Goal: Feedback & Contribution: Contribute content

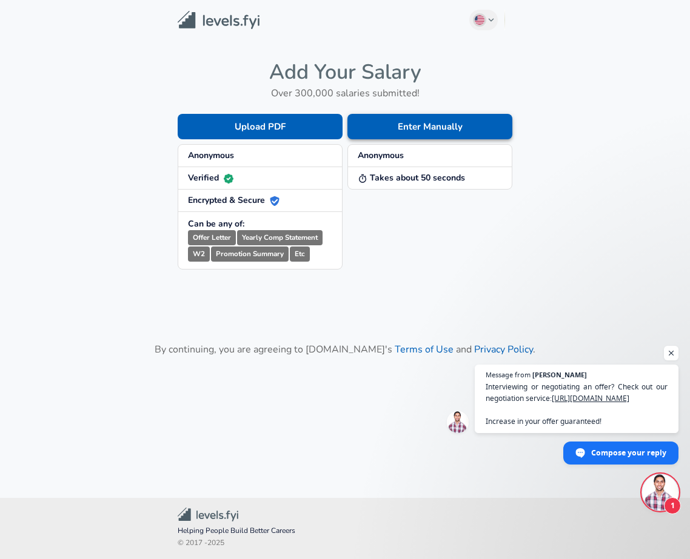
click at [426, 127] on button "Enter Manually" at bounding box center [429, 126] width 165 height 25
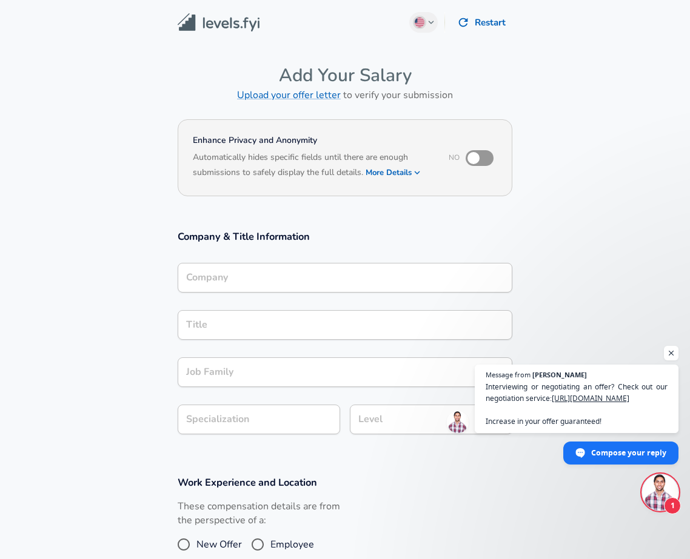
click at [340, 274] on input "Company" at bounding box center [345, 278] width 324 height 19
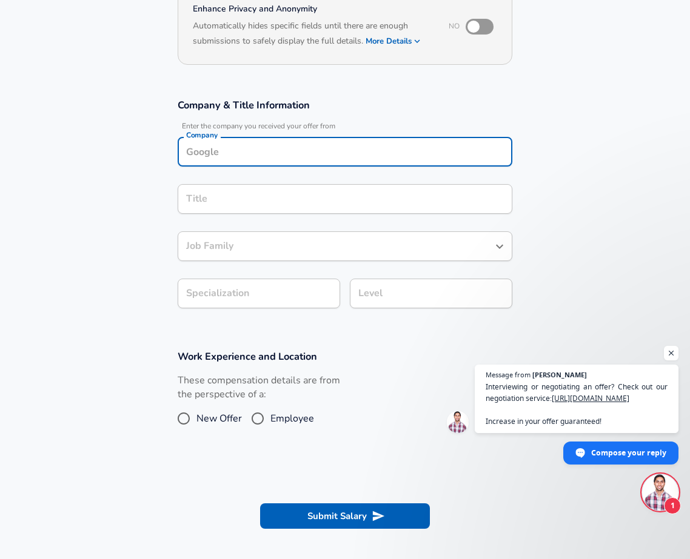
scroll to position [130, 0]
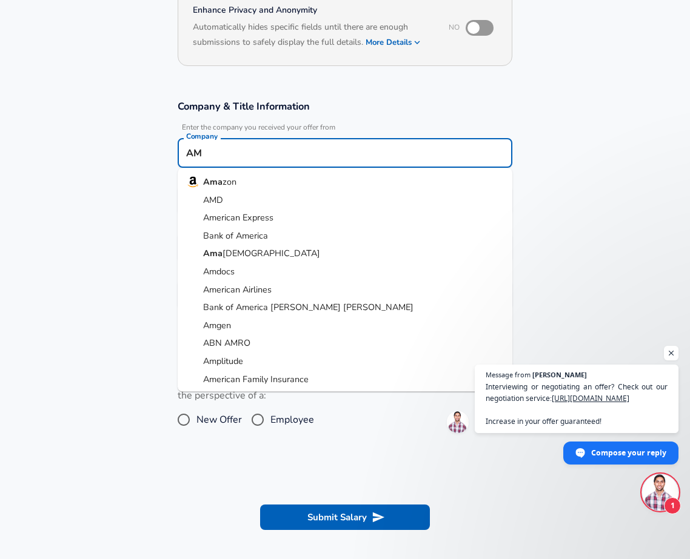
type input "A"
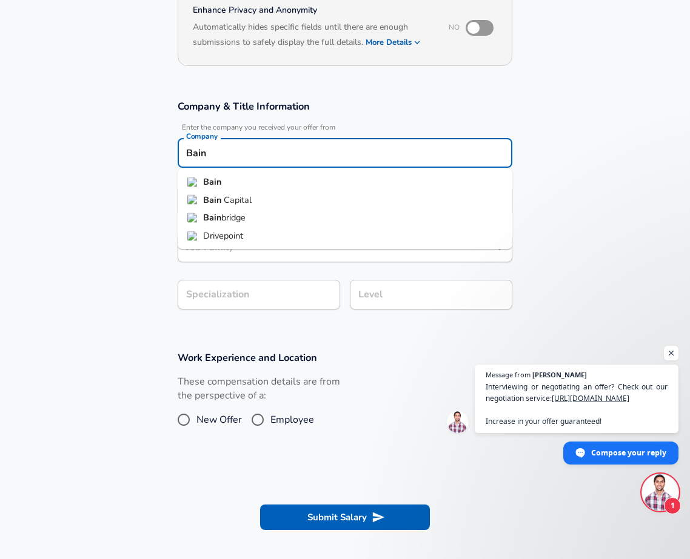
click at [281, 184] on li "Bain" at bounding box center [345, 182] width 335 height 18
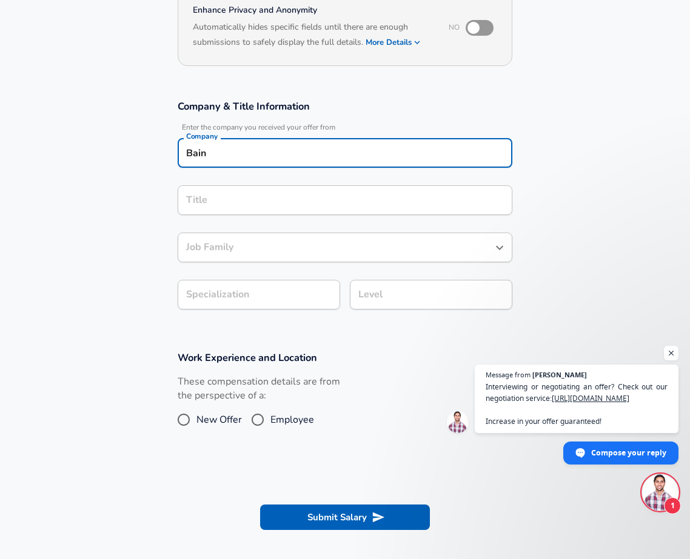
type input "Bain"
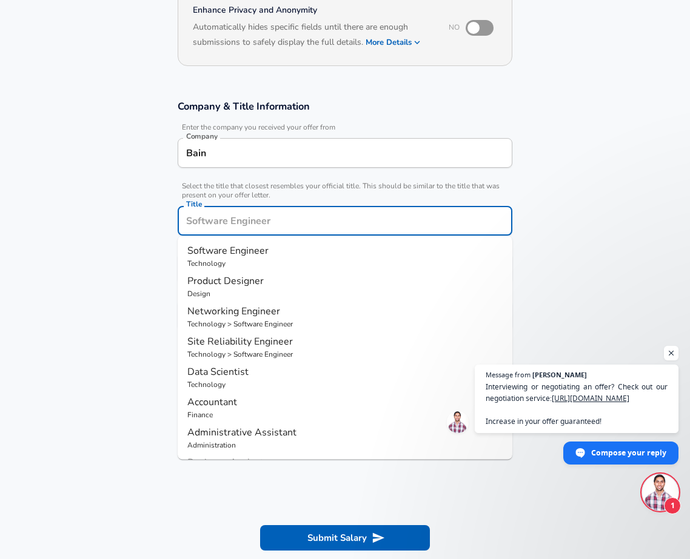
click at [252, 212] on input "Title" at bounding box center [345, 221] width 324 height 19
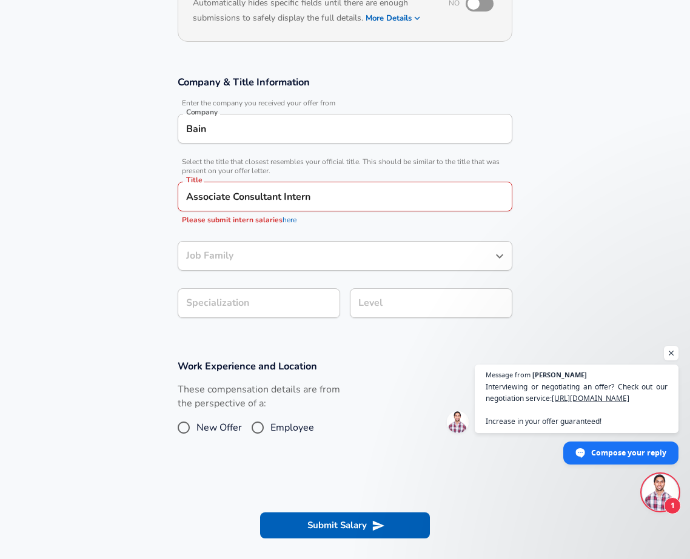
click at [24, 276] on section "Company & Title Information Enter the company you received your offer from Comp…" at bounding box center [345, 203] width 690 height 284
click at [244, 257] on input "Job Family" at bounding box center [336, 256] width 306 height 19
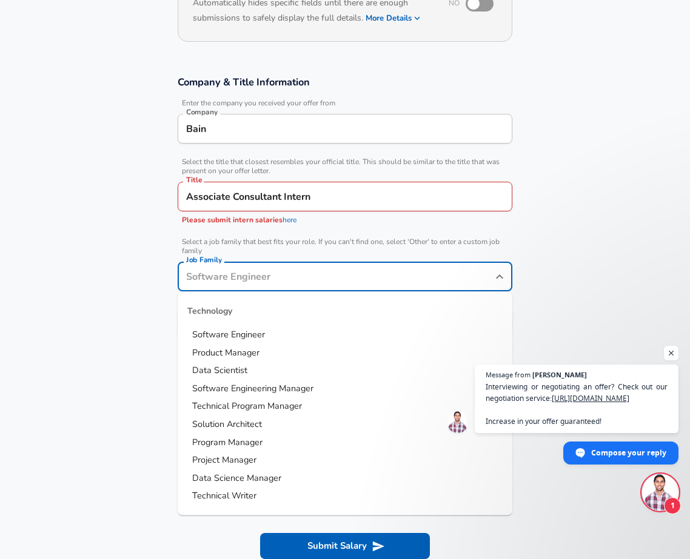
scroll to position [179, 0]
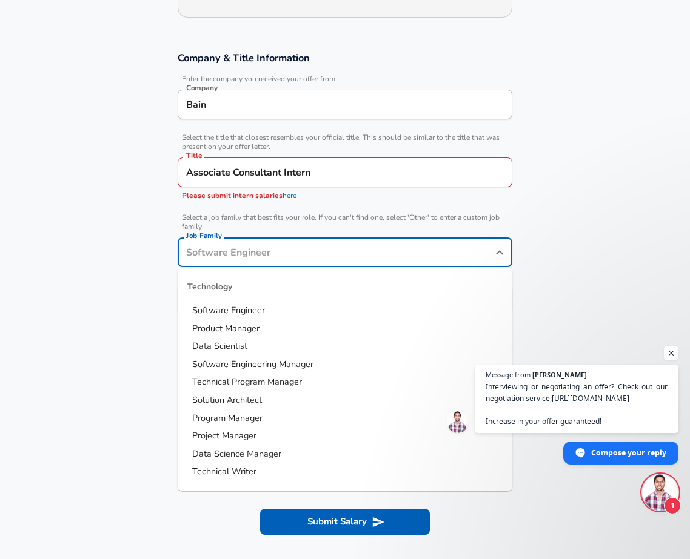
click at [292, 195] on link "here" at bounding box center [289, 196] width 14 height 10
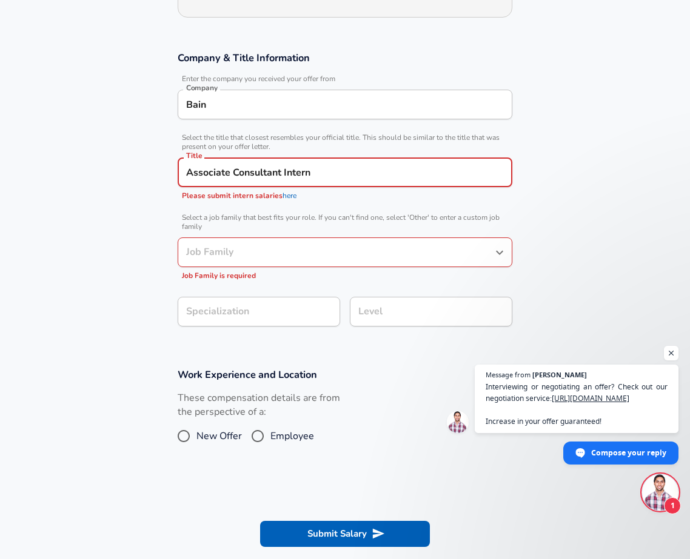
click at [301, 172] on input "Associate Consultant Intern" at bounding box center [345, 172] width 324 height 19
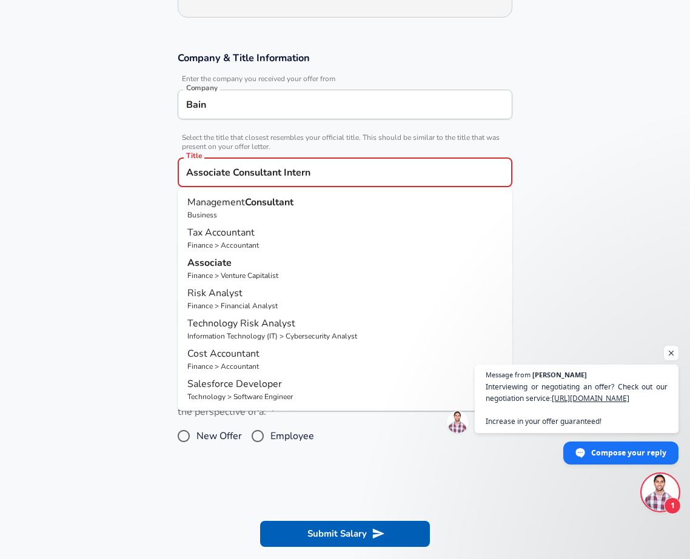
click at [301, 172] on input "Associate Consultant Intern" at bounding box center [345, 172] width 324 height 19
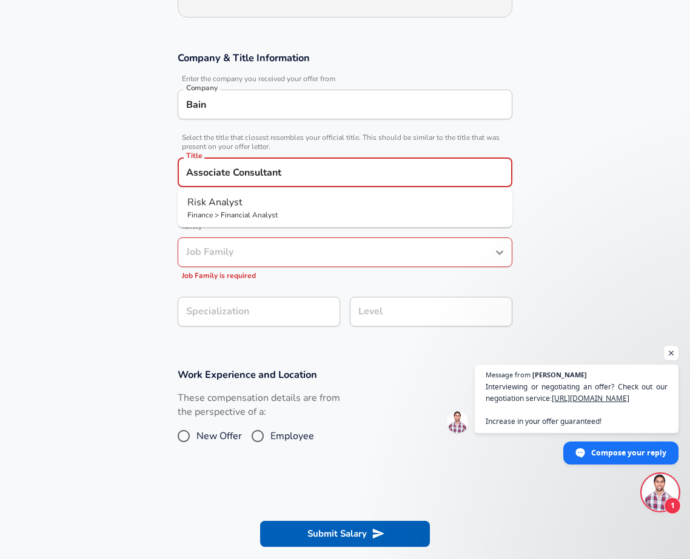
type input "Associate Consultant"
click at [65, 301] on section "Company & Title Information Enter the company you received your offer from Comp…" at bounding box center [345, 195] width 690 height 317
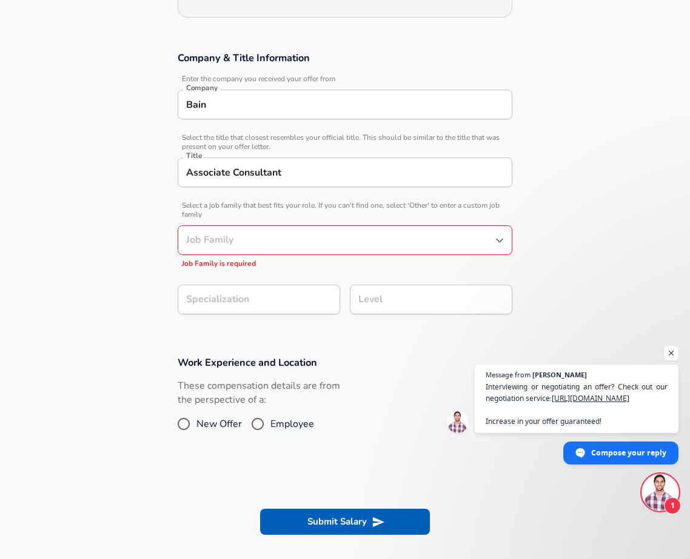
click at [267, 232] on input "Job Family" at bounding box center [336, 240] width 306 height 19
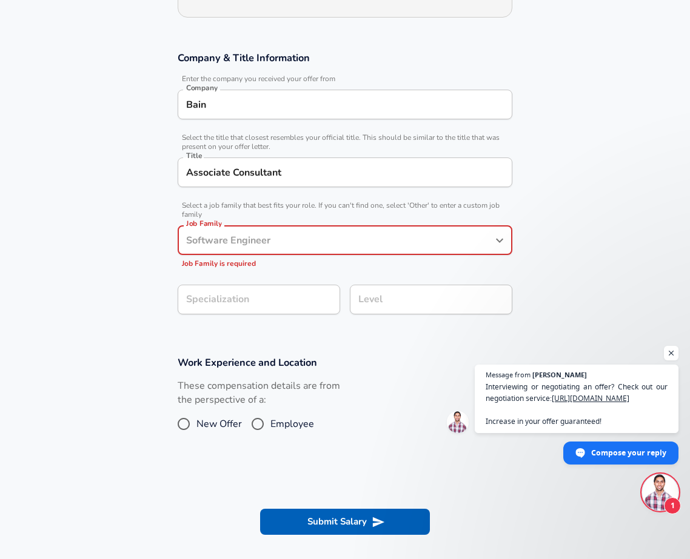
click at [349, 250] on div "Job Family" at bounding box center [345, 240] width 335 height 30
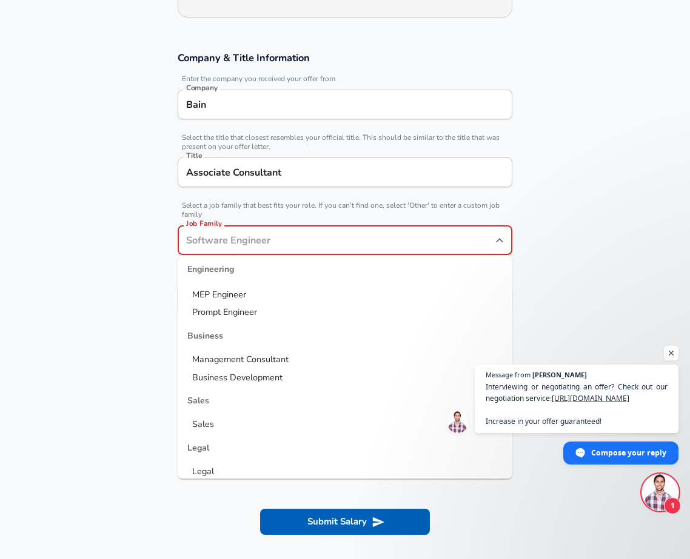
scroll to position [410, 0]
click at [310, 357] on li "Management Consultant" at bounding box center [345, 359] width 335 height 18
type input "Management Consultant"
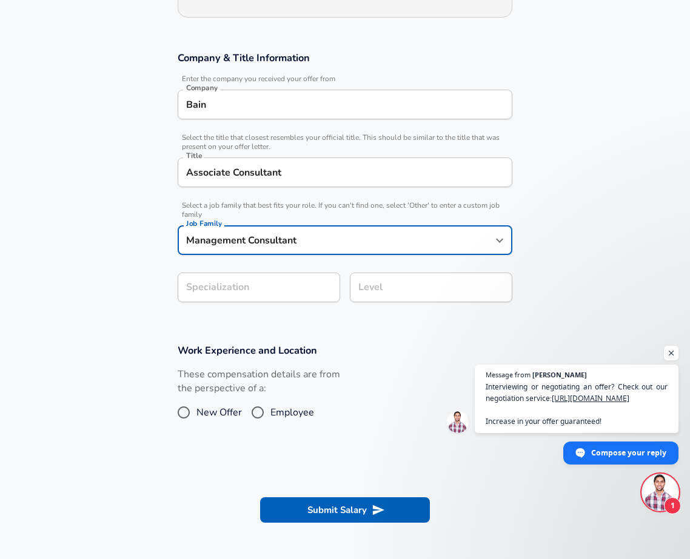
scroll to position [215, 0]
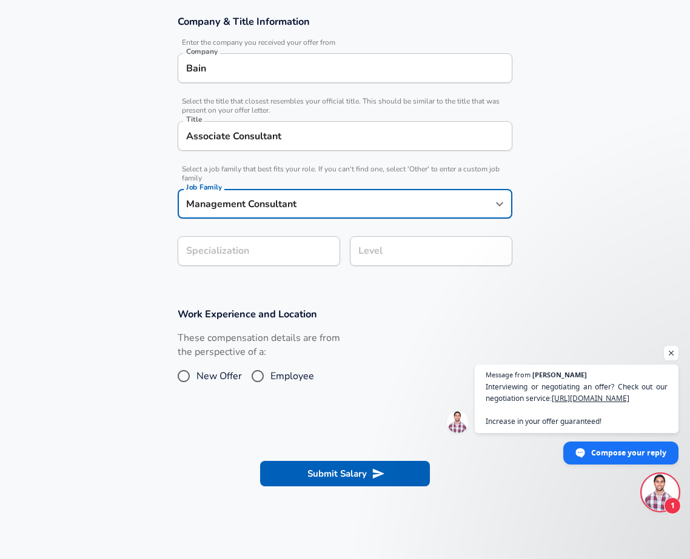
click at [253, 295] on form "Enhance Privacy and Anonymity No Automatically hides specific fields until ther…" at bounding box center [345, 204] width 690 height 606
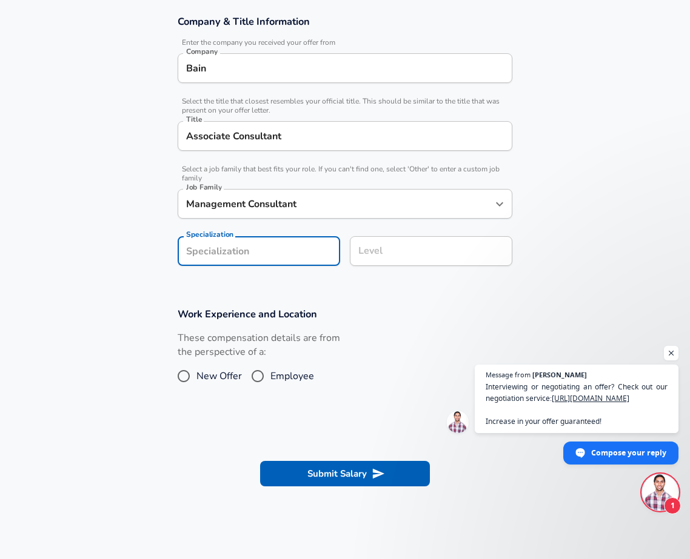
click at [374, 259] on div "Level Level" at bounding box center [431, 252] width 162 height 33
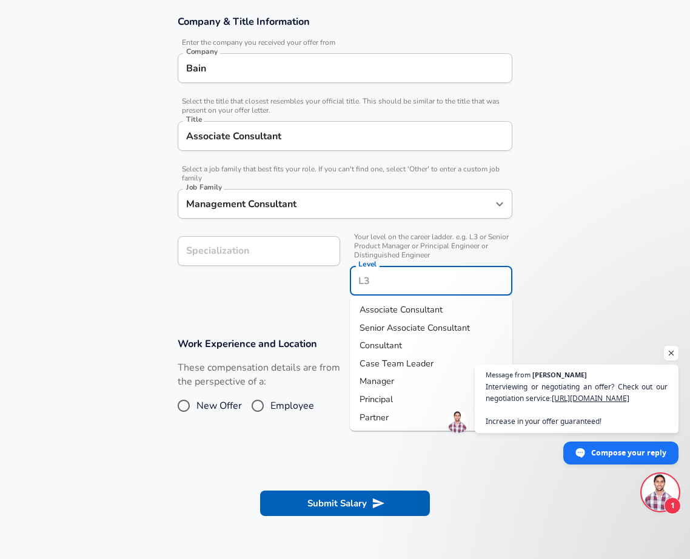
scroll to position [239, 0]
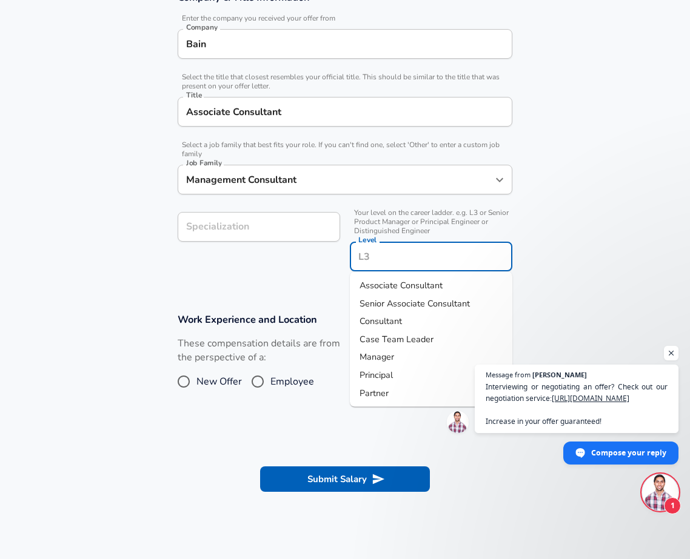
click at [406, 279] on span "Associate Consultant" at bounding box center [400, 285] width 83 height 13
type input "Associate Consultant"
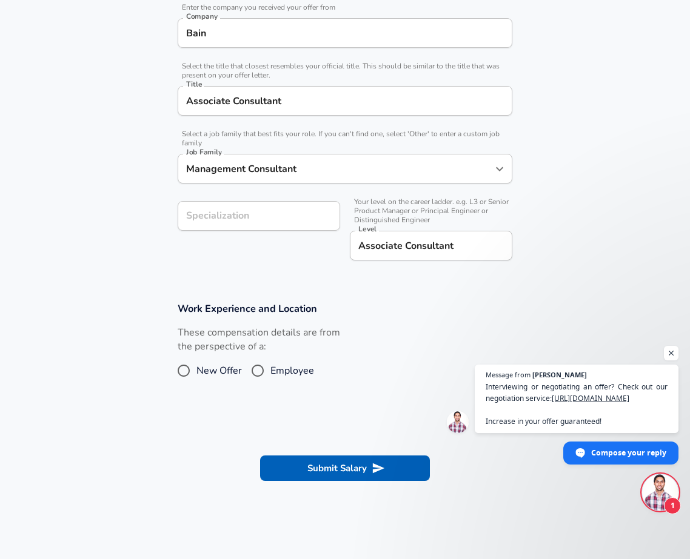
click at [400, 313] on h3 "Work Experience and Location" at bounding box center [345, 309] width 335 height 14
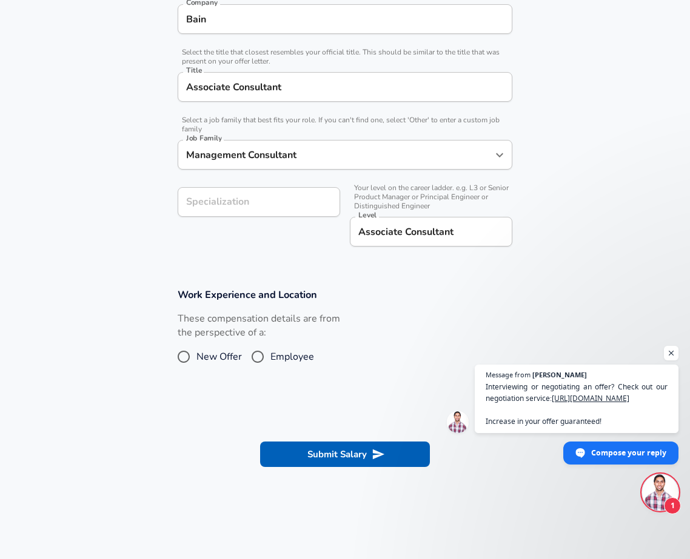
scroll to position [282, 0]
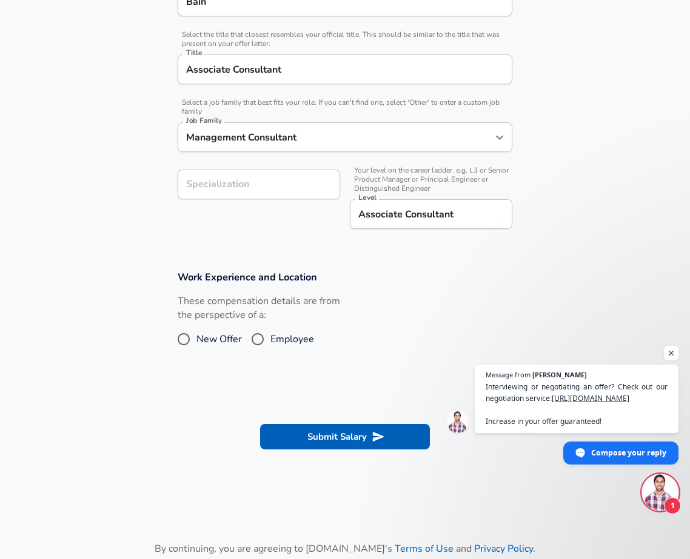
click at [230, 338] on span "New Offer" at bounding box center [218, 339] width 45 height 15
click at [196, 338] on input "New Offer" at bounding box center [183, 339] width 25 height 19
radio input "true"
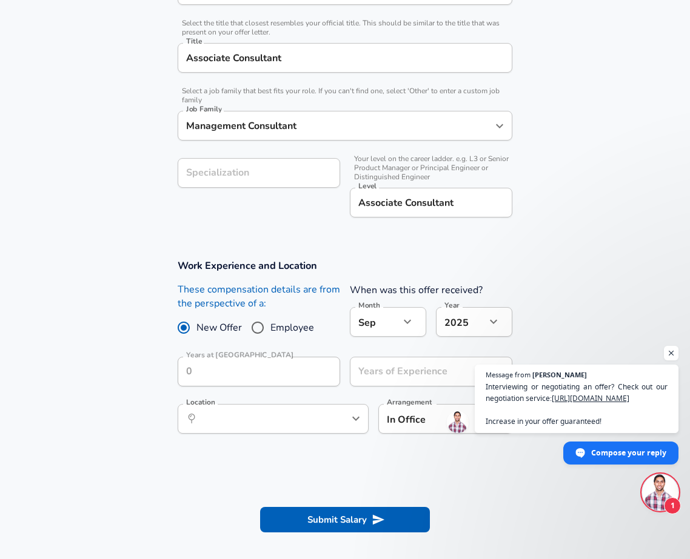
scroll to position [294, 0]
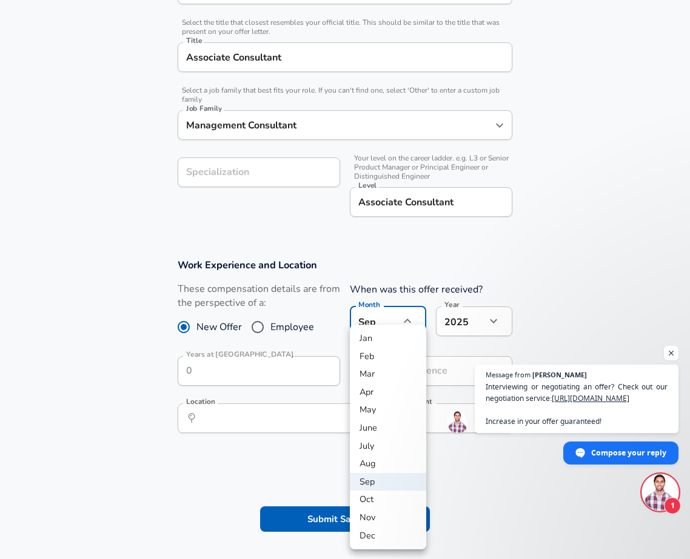
click at [383, 467] on li "Aug" at bounding box center [388, 464] width 76 height 18
type input "8"
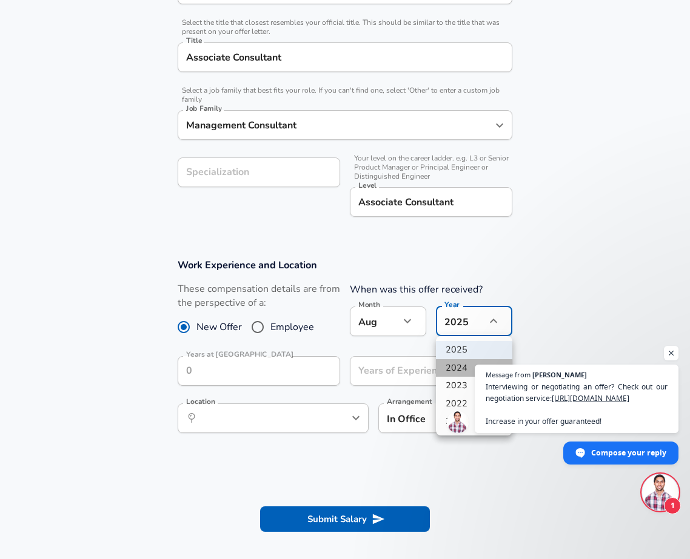
click at [452, 362] on li "2024" at bounding box center [474, 368] width 76 height 18
type input "2024"
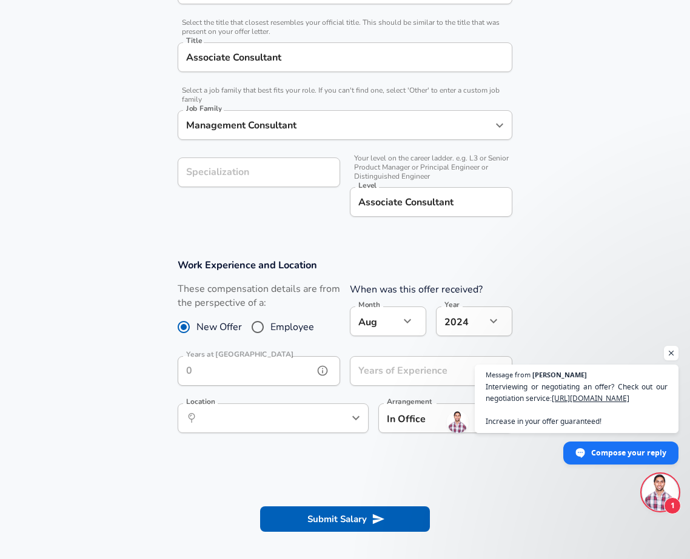
click at [316, 370] on icon "help" at bounding box center [322, 371] width 12 height 12
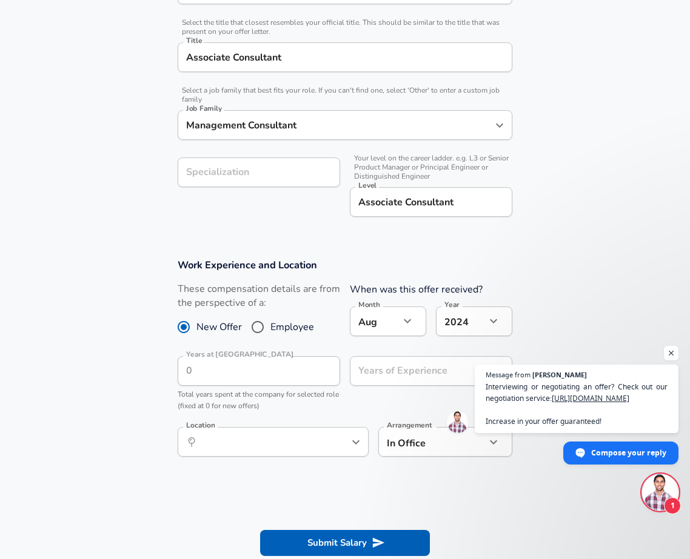
click at [373, 376] on input "Years of Experience" at bounding box center [418, 371] width 136 height 30
click at [305, 458] on div "Location ​ Location" at bounding box center [273, 443] width 191 height 33
type input "0"
click at [290, 447] on input "Location" at bounding box center [260, 442] width 124 height 19
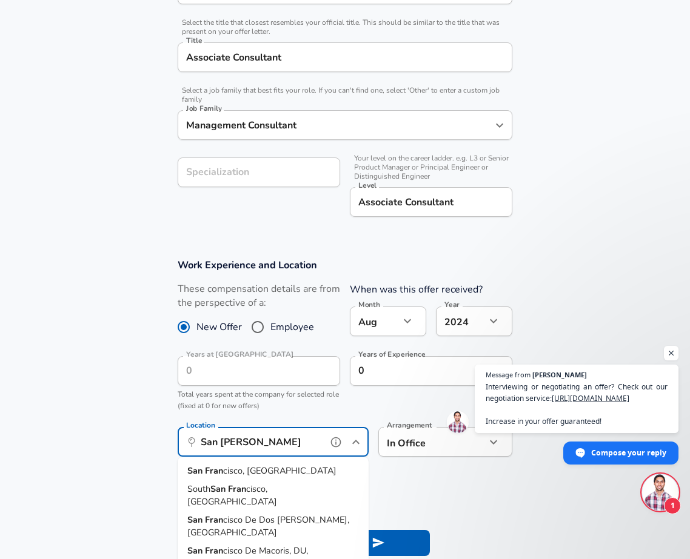
click at [303, 467] on li "San [PERSON_NAME] cisco, [GEOGRAPHIC_DATA]" at bounding box center [273, 471] width 191 height 18
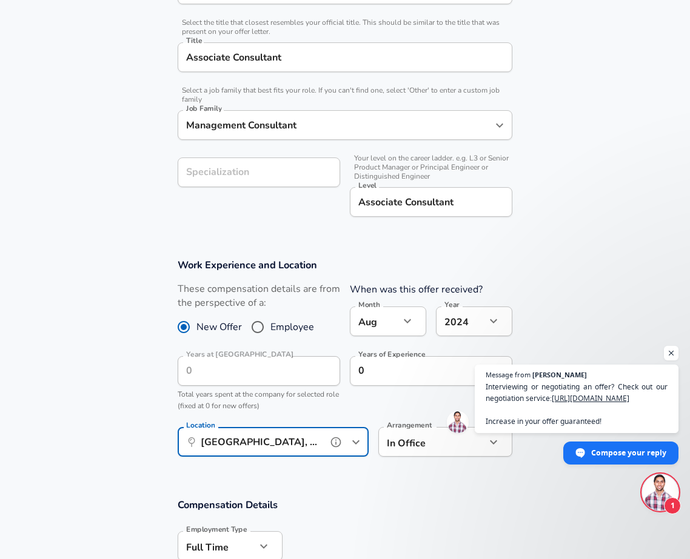
type input "[GEOGRAPHIC_DATA], [GEOGRAPHIC_DATA]"
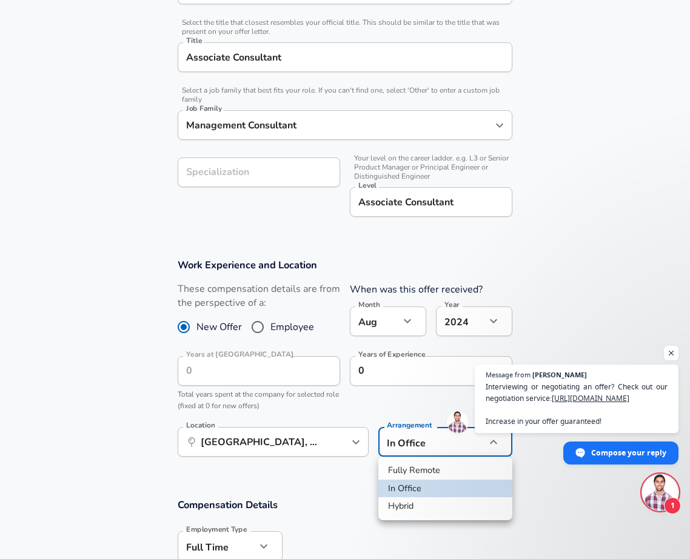
click at [164, 485] on div at bounding box center [345, 279] width 690 height 559
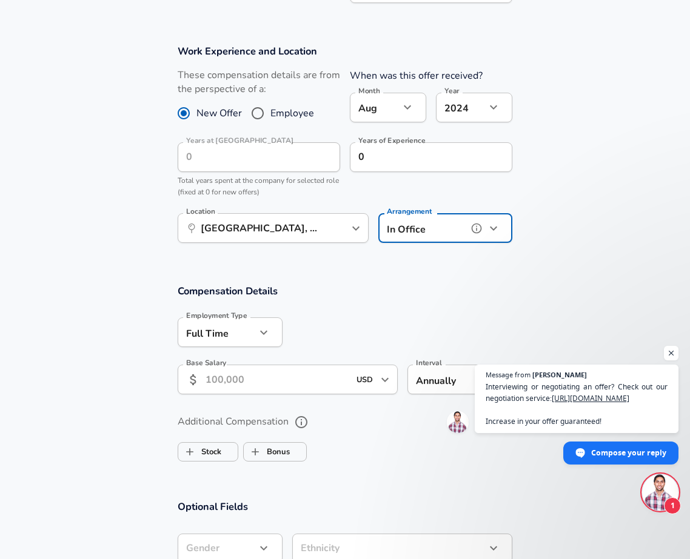
scroll to position [512, 0]
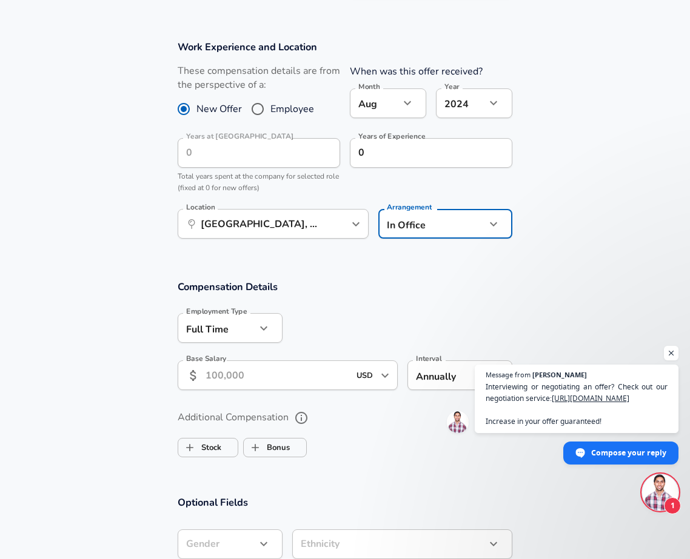
click at [278, 376] on input "Base Salary" at bounding box center [277, 376] width 144 height 30
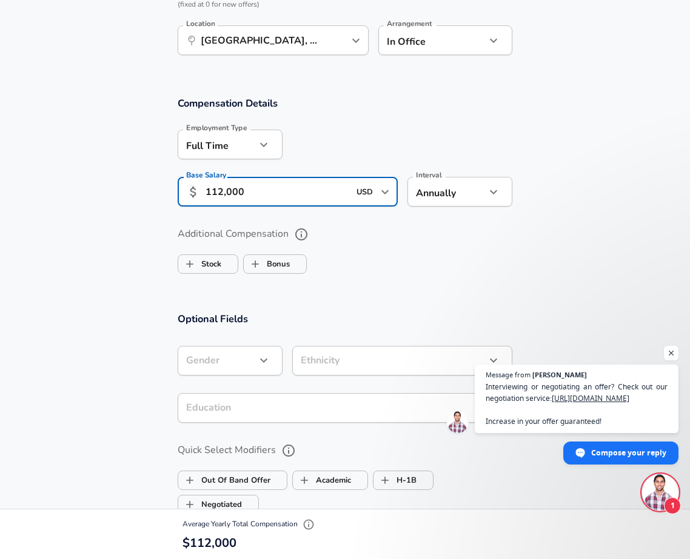
scroll to position [710, 0]
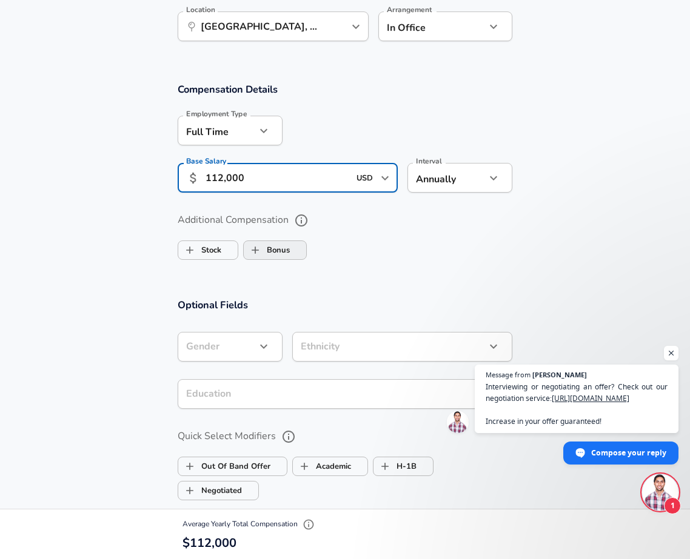
type input "112,000"
click at [268, 247] on label "Bonus" at bounding box center [267, 250] width 46 height 23
checkbox input "true"
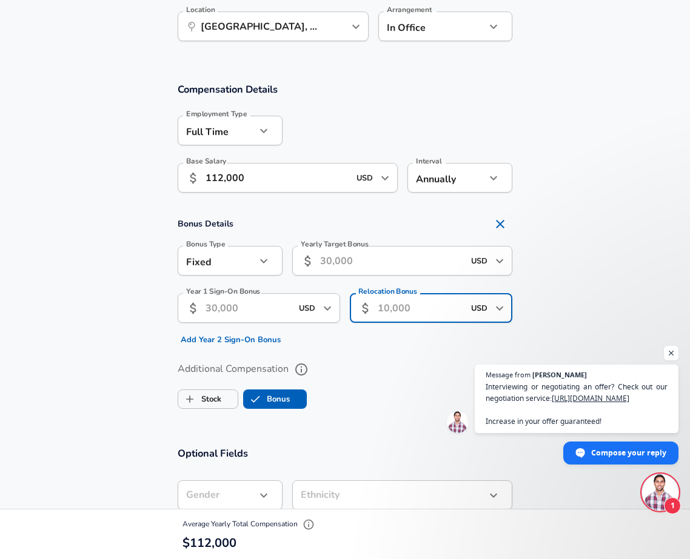
click at [410, 310] on input "Relocation Bonus" at bounding box center [421, 308] width 86 height 30
type input "5,000"
click at [275, 307] on input "Year 1 Sign-On Bonus" at bounding box center [248, 308] width 86 height 30
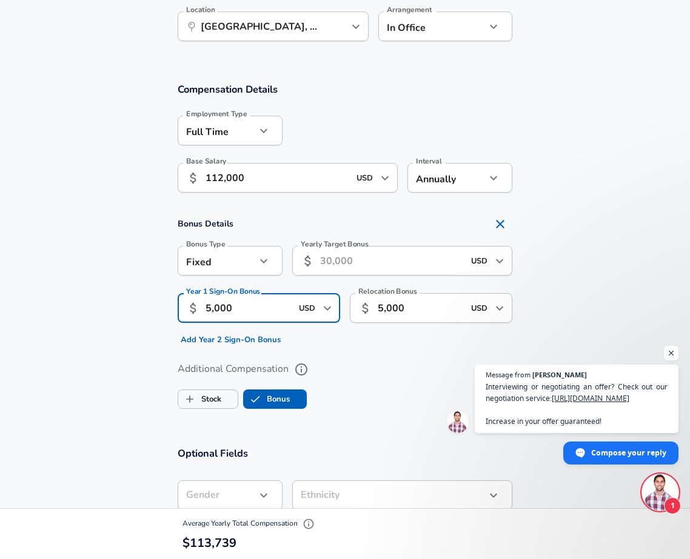
type input "5,000"
click at [371, 267] on input "Yearly Target Bonus" at bounding box center [392, 261] width 144 height 30
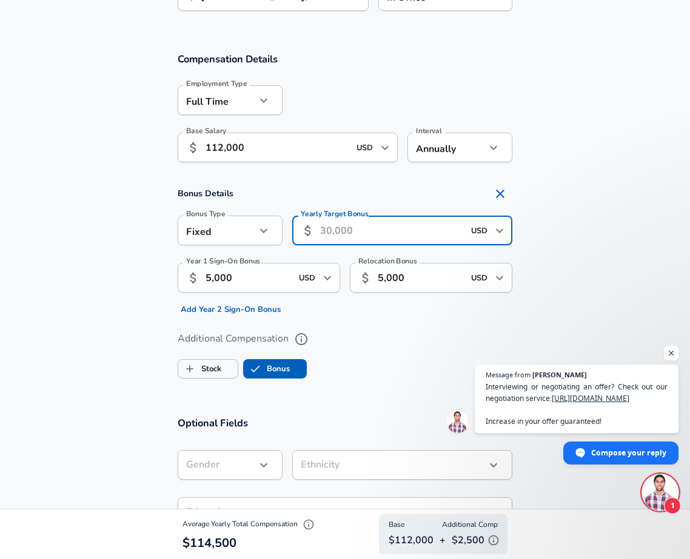
scroll to position [735, 0]
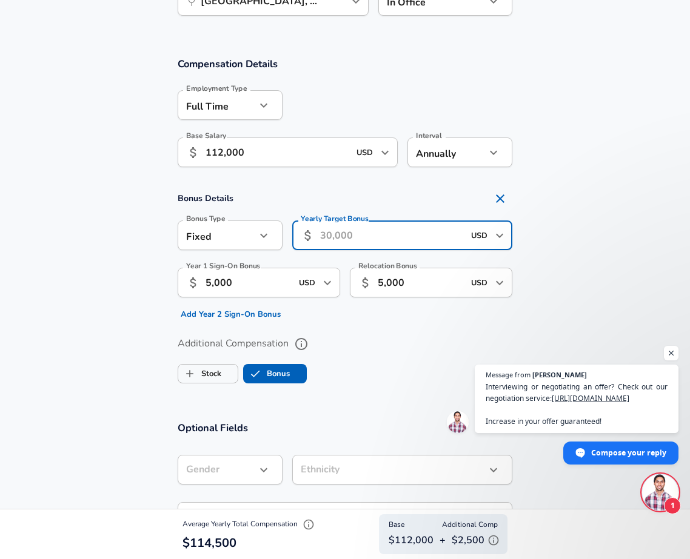
click at [362, 227] on input "Yearly Target Bonus" at bounding box center [392, 236] width 144 height 30
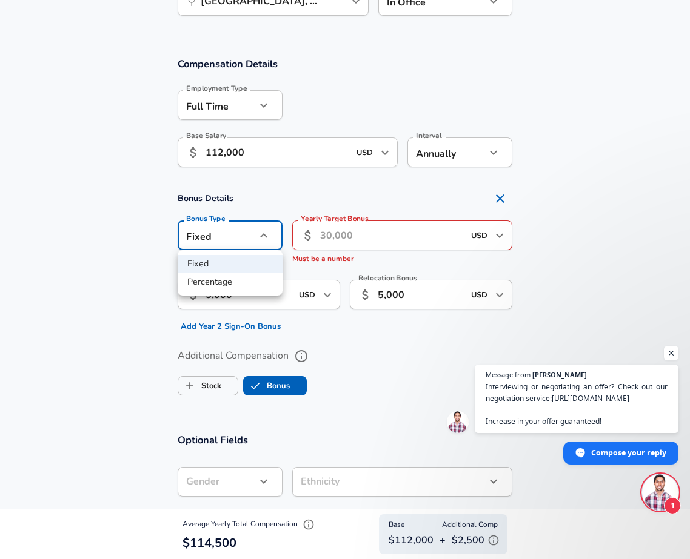
click at [401, 368] on div at bounding box center [345, 279] width 690 height 559
click at [359, 232] on input "Yearly Target Bonus" at bounding box center [392, 236] width 144 height 30
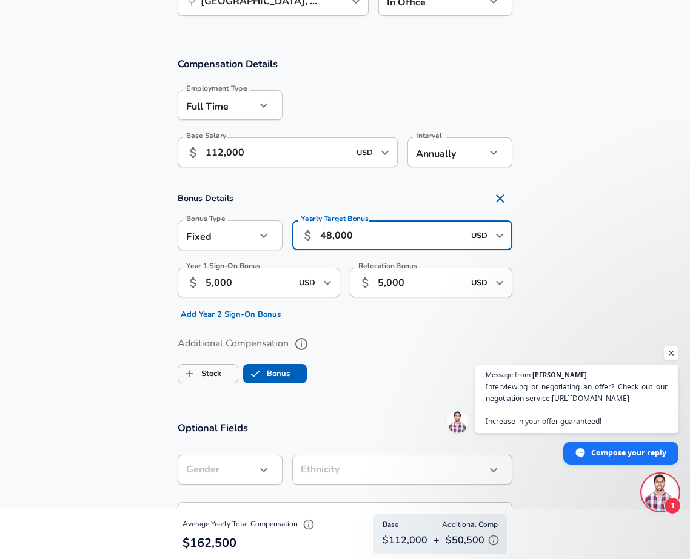
click at [330, 237] on input "48,000" at bounding box center [392, 236] width 144 height 30
type input "46,000"
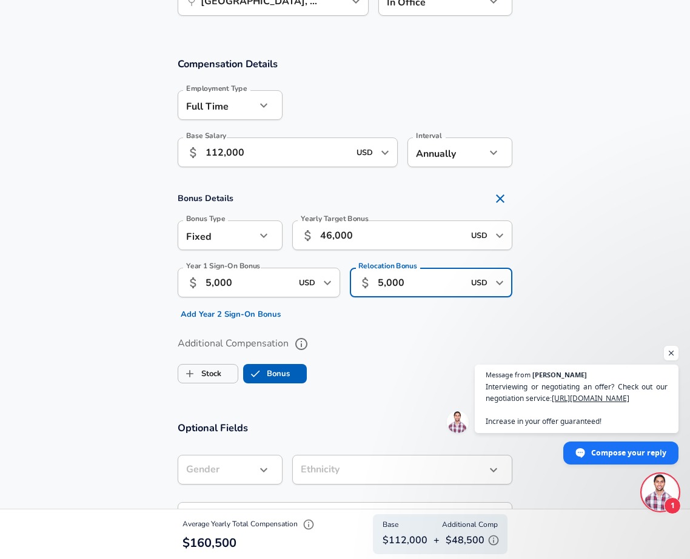
click at [383, 282] on input "5,000" at bounding box center [421, 283] width 86 height 30
type input "15,000"
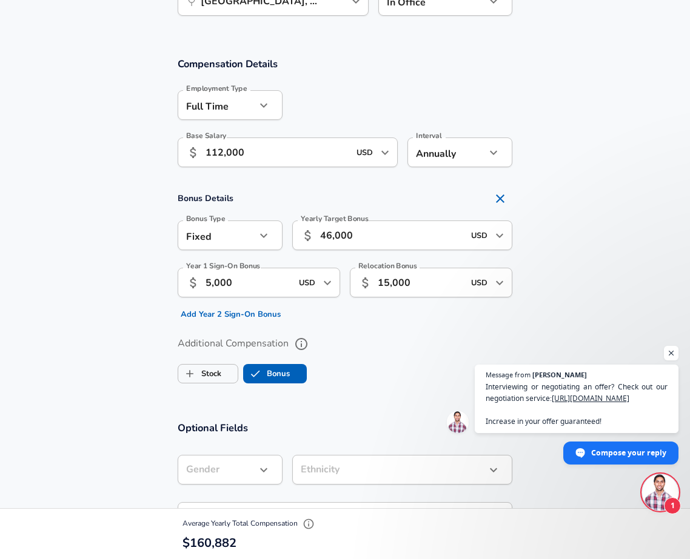
click at [383, 323] on div "Relocation Bonus ​ 15,000 USD ​ Relocation Bonus" at bounding box center [426, 291] width 172 height 66
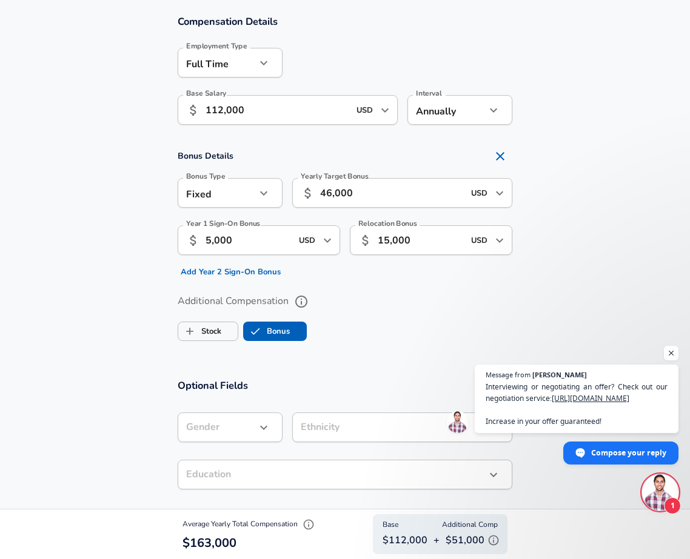
scroll to position [777, 0]
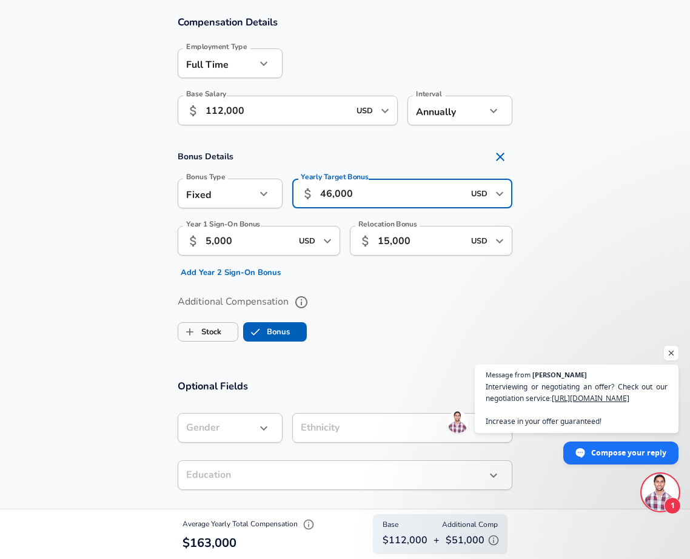
click at [330, 195] on input "46,000" at bounding box center [392, 194] width 144 height 30
click at [338, 195] on input "43,000" at bounding box center [392, 194] width 144 height 30
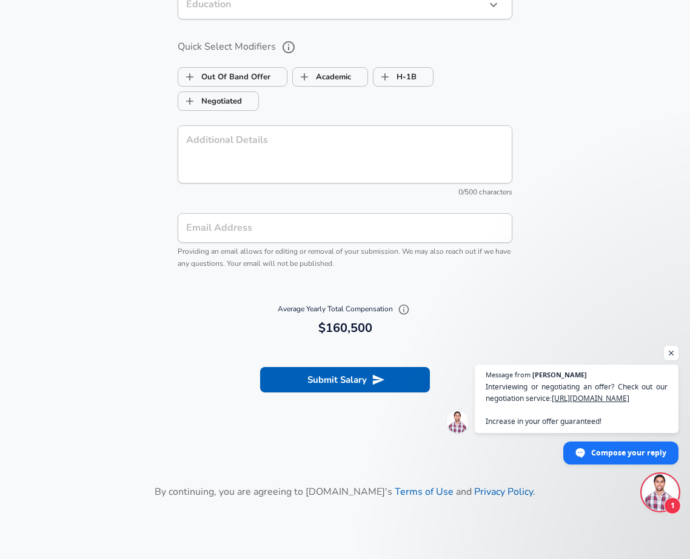
scroll to position [1253, 0]
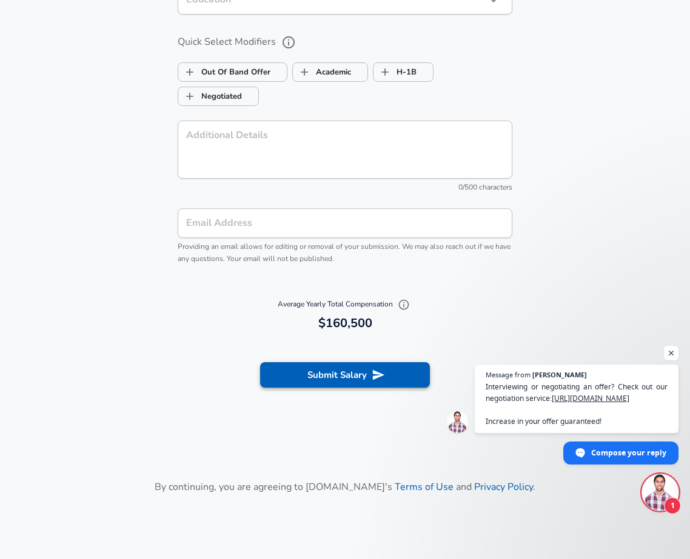
type input "43,500"
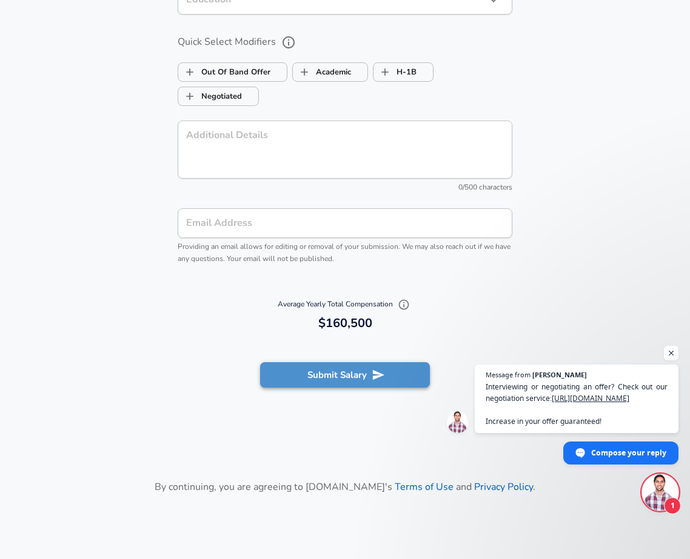
click at [373, 369] on icon "submit" at bounding box center [378, 375] width 13 height 13
